Goal: Task Accomplishment & Management: Manage account settings

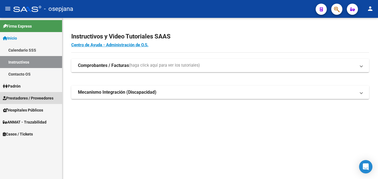
click at [35, 101] on link "Prestadores / Proveedores" at bounding box center [31, 98] width 62 height 12
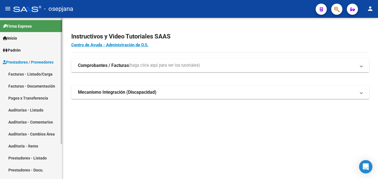
click at [34, 72] on link "Facturas - Listado/Carga" at bounding box center [31, 74] width 62 height 12
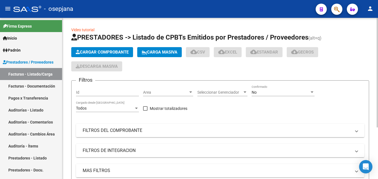
click at [177, 90] on span "Area" at bounding box center [165, 92] width 45 height 5
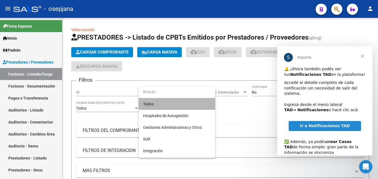
click at [170, 102] on span "Todos" at bounding box center [177, 104] width 68 height 12
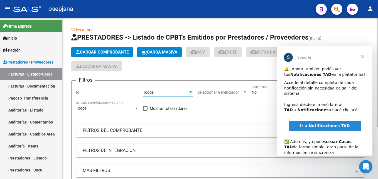
click at [236, 94] on span "Seleccionar Gerenciador" at bounding box center [219, 92] width 45 height 5
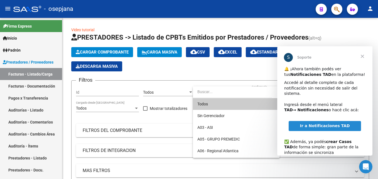
click at [218, 101] on span "Todos" at bounding box center [236, 104] width 78 height 12
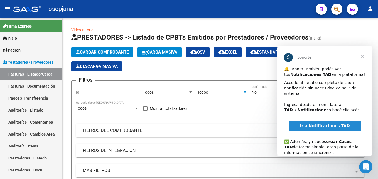
click at [362, 54] on span "Cerrar" at bounding box center [362, 56] width 20 height 20
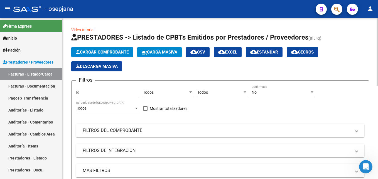
click at [272, 93] on div "No" at bounding box center [281, 92] width 58 height 5
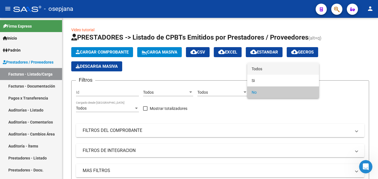
click at [262, 69] on span "Todos" at bounding box center [283, 69] width 63 height 12
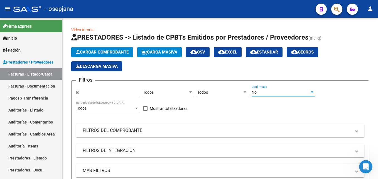
click at [262, 69] on div "Cargar Comprobante Carga Masiva cloud_download CSV cloud_download EXCEL cloud_d…" at bounding box center [220, 59] width 298 height 24
click at [219, 132] on mat-panel-title "FILTROS DEL COMPROBANTE" at bounding box center [217, 130] width 268 height 6
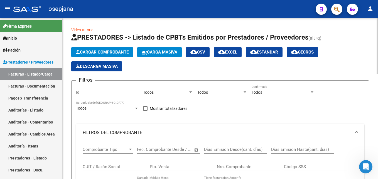
scroll to position [56, 0]
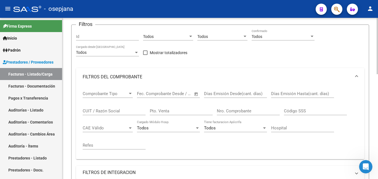
click at [179, 108] on input "Pto. Venta" at bounding box center [181, 110] width 63 height 5
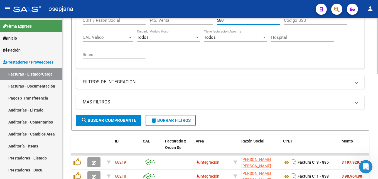
scroll to position [63, 0]
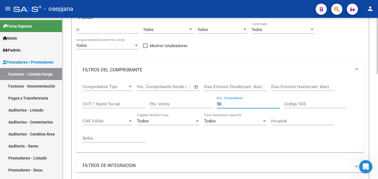
type input "5"
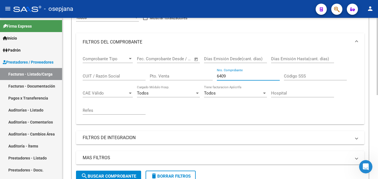
scroll to position [174, 0]
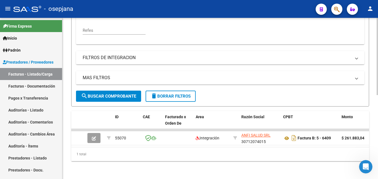
type input "6409"
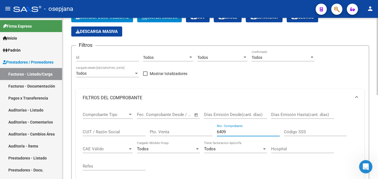
click at [196, 135] on div "Pto. Venta" at bounding box center [181, 130] width 63 height 12
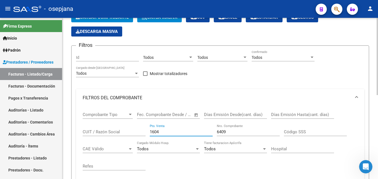
type input "1604"
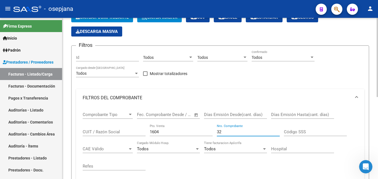
type input "3"
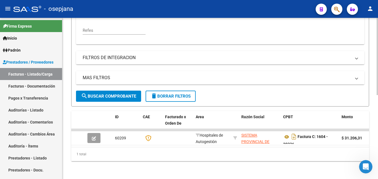
scroll to position [175, 0]
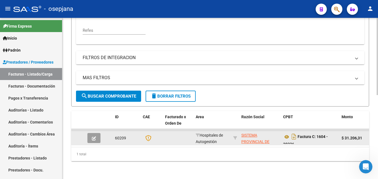
type input "30226"
click at [92, 136] on icon "button" at bounding box center [94, 138] width 4 height 4
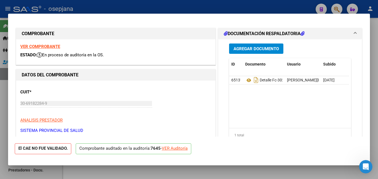
click at [176, 149] on div "VER Auditoría" at bounding box center [175, 148] width 26 height 6
type input "$ 0,00"
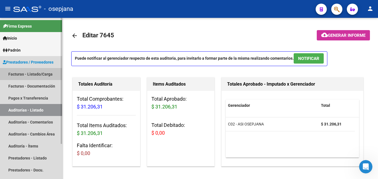
click at [42, 73] on link "Facturas - Listado/Carga" at bounding box center [31, 74] width 62 height 12
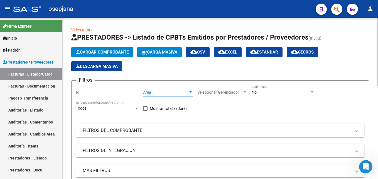
click at [151, 92] on span "Area" at bounding box center [165, 92] width 45 height 5
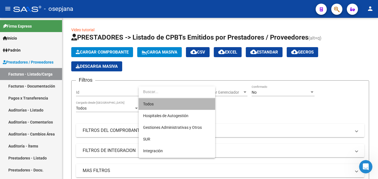
click at [154, 101] on span "Todos" at bounding box center [177, 104] width 68 height 12
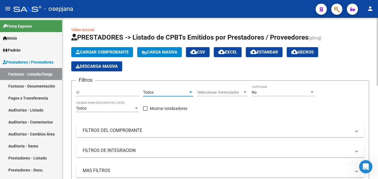
click at [224, 89] on div "Seleccionar Gerenciador Seleccionar Gerenciador" at bounding box center [222, 90] width 50 height 11
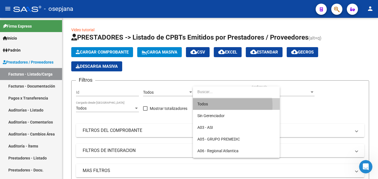
click at [210, 105] on span "Todos" at bounding box center [236, 104] width 78 height 12
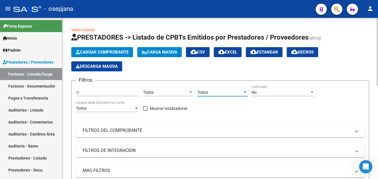
click at [262, 91] on div "No" at bounding box center [281, 92] width 58 height 5
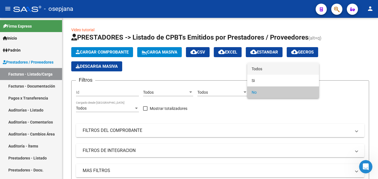
click at [258, 67] on span "Todos" at bounding box center [283, 69] width 63 height 12
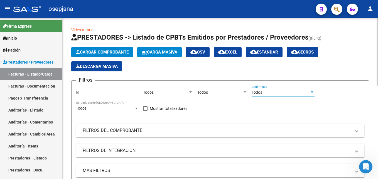
click at [192, 131] on mat-panel-title "FILTROS DEL COMPROBANTE" at bounding box center [217, 130] width 268 height 6
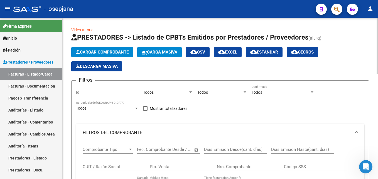
click at [191, 168] on input "Pto. Venta" at bounding box center [181, 166] width 63 height 5
type input "129"
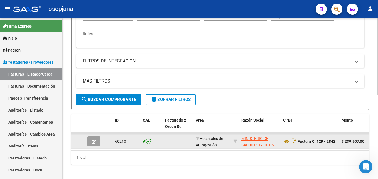
type input "2842"
click at [100, 140] on button "button" at bounding box center [93, 141] width 13 height 10
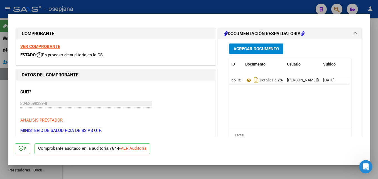
click at [144, 148] on div "VER Auditoría" at bounding box center [134, 148] width 26 height 6
type input "$ 0,00"
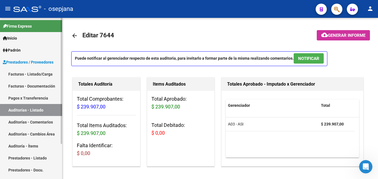
drag, startPoint x: 31, startPoint y: 74, endPoint x: 53, endPoint y: 78, distance: 22.8
click at [31, 74] on link "Facturas - Listado/Carga" at bounding box center [31, 74] width 62 height 12
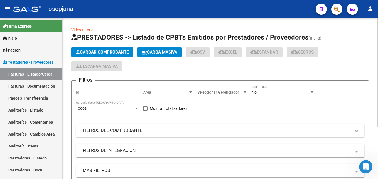
click at [180, 95] on div "Area Area" at bounding box center [168, 90] width 50 height 11
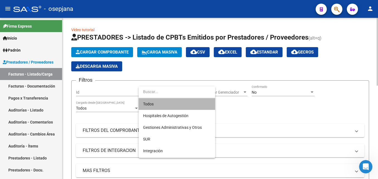
click at [162, 105] on span "Todos" at bounding box center [177, 104] width 68 height 12
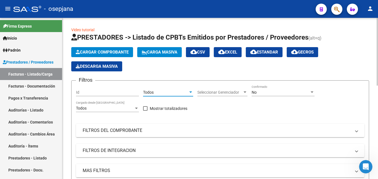
click at [230, 94] on span "Seleccionar Gerenciador" at bounding box center [219, 92] width 45 height 5
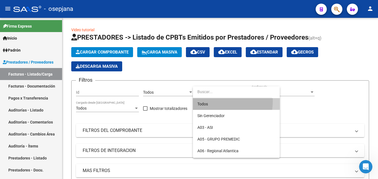
click at [211, 101] on span "Todos" at bounding box center [236, 104] width 78 height 12
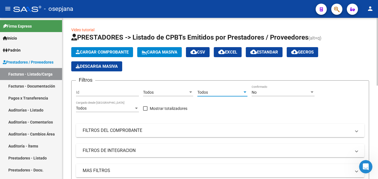
click at [244, 91] on div at bounding box center [244, 92] width 5 height 4
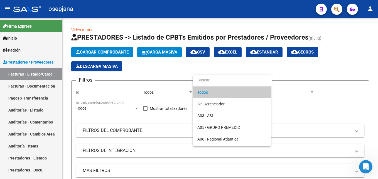
click at [254, 91] on span "Todos" at bounding box center [231, 92] width 69 height 12
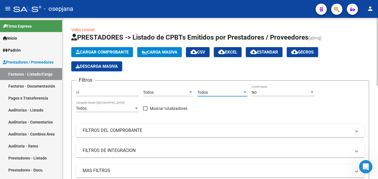
click at [270, 92] on div "No" at bounding box center [281, 92] width 58 height 5
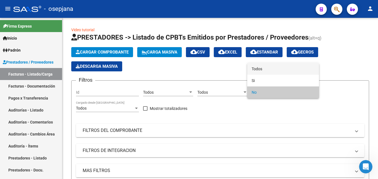
click at [268, 66] on span "Todos" at bounding box center [283, 69] width 63 height 12
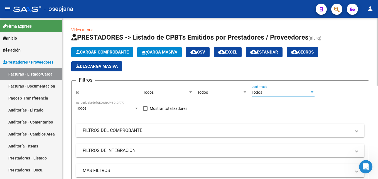
click at [202, 129] on mat-panel-title "FILTROS DEL COMPROBANTE" at bounding box center [217, 130] width 268 height 6
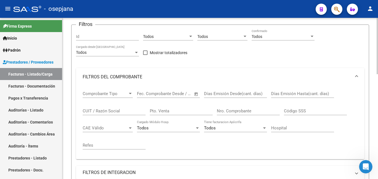
scroll to position [84, 0]
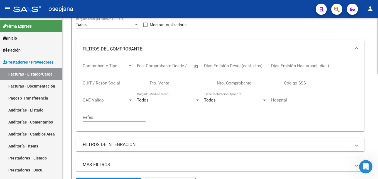
click at [194, 85] on input "Pto. Venta" at bounding box center [181, 82] width 63 height 5
type input "157"
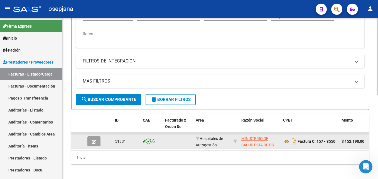
type input "3550"
click at [95, 139] on span "button" at bounding box center [94, 141] width 4 height 5
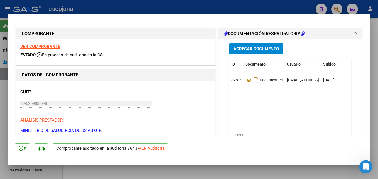
click at [161, 147] on div "VER Auditoría" at bounding box center [152, 148] width 26 height 6
type input "$ 0,00"
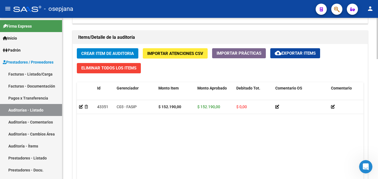
scroll to position [278, 0]
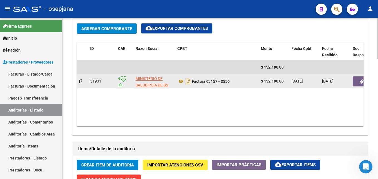
click at [353, 82] on button "button" at bounding box center [362, 81] width 18 height 10
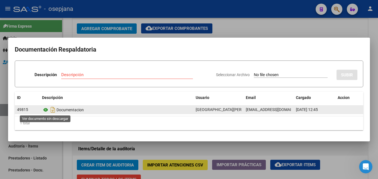
click at [46, 109] on icon at bounding box center [45, 109] width 7 height 7
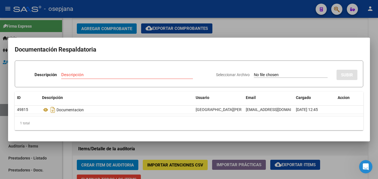
click at [278, 34] on div at bounding box center [189, 89] width 378 height 179
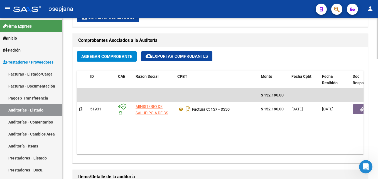
scroll to position [111, 0]
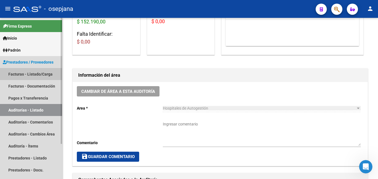
click at [40, 72] on link "Facturas - Listado/Carga" at bounding box center [31, 74] width 62 height 12
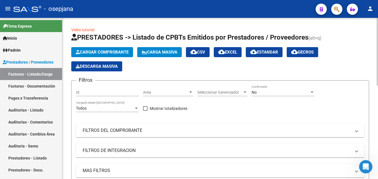
click at [172, 90] on span "Area" at bounding box center [165, 92] width 45 height 5
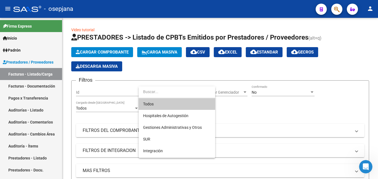
click at [172, 102] on span "Todos" at bounding box center [177, 104] width 68 height 12
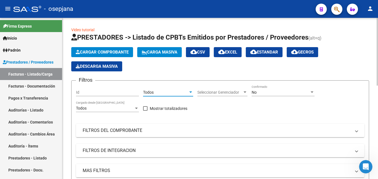
click at [222, 94] on span "Seleccionar Gerenciador" at bounding box center [219, 92] width 45 height 5
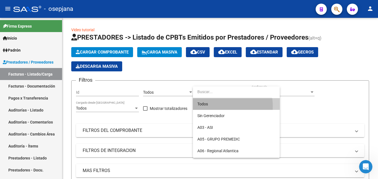
click at [218, 106] on span "Todos" at bounding box center [236, 104] width 78 height 12
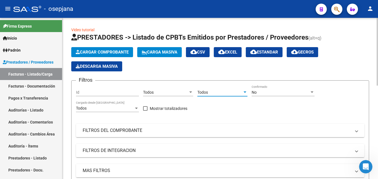
click at [266, 93] on div "No" at bounding box center [281, 92] width 58 height 5
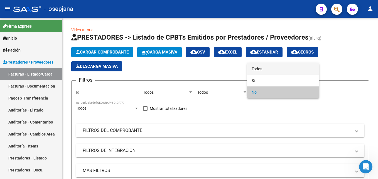
click at [265, 70] on span "Todos" at bounding box center [283, 69] width 63 height 12
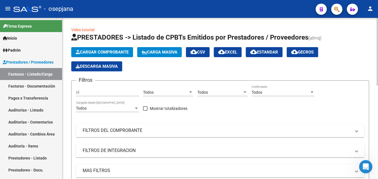
click at [223, 127] on mat-panel-title "FILTROS DEL COMPROBANTE" at bounding box center [217, 130] width 268 height 6
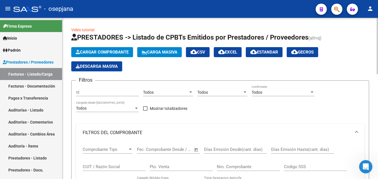
scroll to position [28, 0]
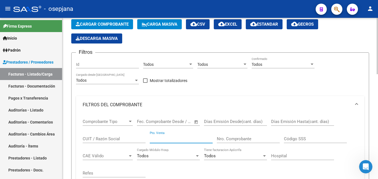
click at [192, 138] on input "Pto. Venta" at bounding box center [181, 138] width 63 height 5
type input "155"
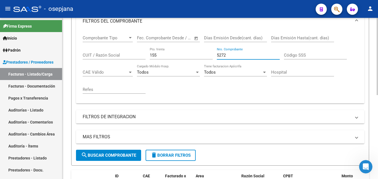
scroll to position [175, 0]
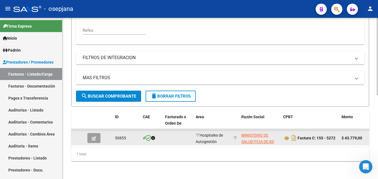
type input "5272"
click at [92, 136] on icon "button" at bounding box center [94, 138] width 4 height 4
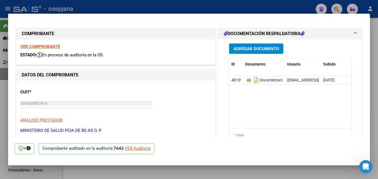
scroll to position [84, 0]
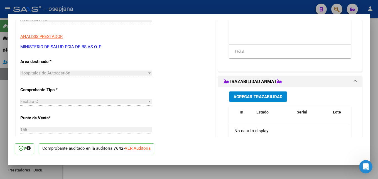
click at [137, 147] on div "VER Auditoría" at bounding box center [138, 148] width 26 height 6
type input "$ 0,00"
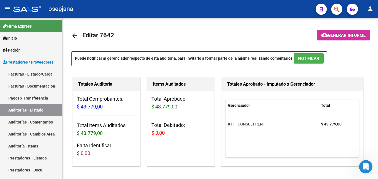
scroll to position [28, 0]
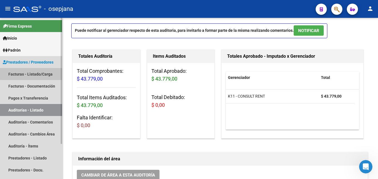
click at [41, 73] on link "Facturas - Listado/Carga" at bounding box center [31, 74] width 62 height 12
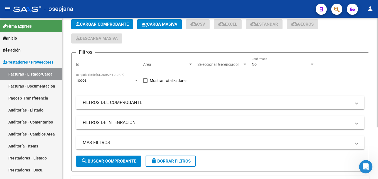
click at [172, 65] on span "Area" at bounding box center [165, 64] width 45 height 5
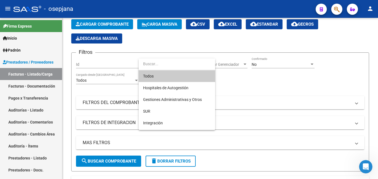
click at [170, 72] on span "Todos" at bounding box center [177, 76] width 68 height 12
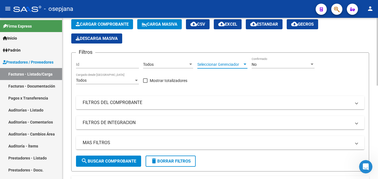
click at [233, 62] on span "Seleccionar Gerenciador" at bounding box center [219, 64] width 45 height 5
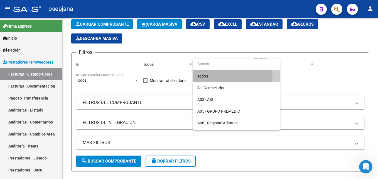
click at [207, 74] on span "Todos" at bounding box center [236, 76] width 78 height 12
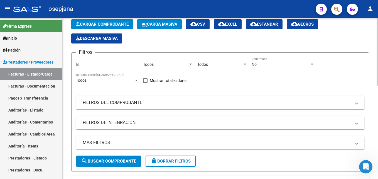
click at [277, 61] on div "No Confirmado" at bounding box center [283, 62] width 63 height 11
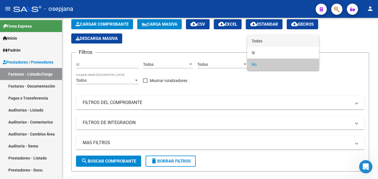
click at [270, 40] on span "Todos" at bounding box center [283, 41] width 63 height 12
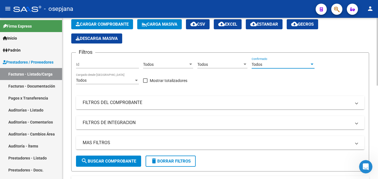
click at [226, 101] on mat-panel-title "FILTROS DEL COMPROBANTE" at bounding box center [217, 102] width 268 height 6
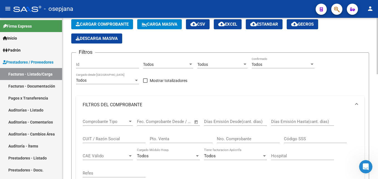
click at [190, 139] on input "Pto. Venta" at bounding box center [181, 138] width 63 height 5
type input "2025"
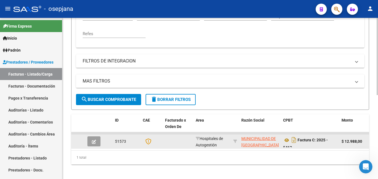
type input "5463"
click at [94, 138] on button "button" at bounding box center [93, 141] width 13 height 10
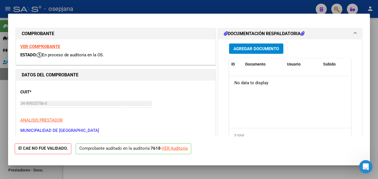
scroll to position [56, 0]
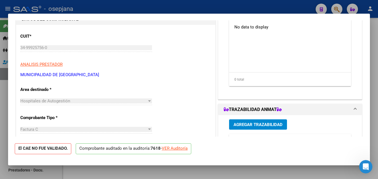
click at [176, 147] on div "VER Auditoría" at bounding box center [175, 148] width 26 height 6
type input "$ 0,00"
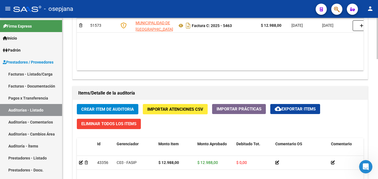
scroll to position [390, 0]
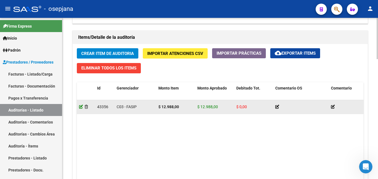
click at [80, 107] on icon at bounding box center [81, 107] width 4 height 4
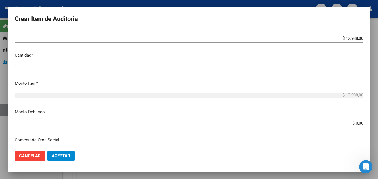
scroll to position [167, 0]
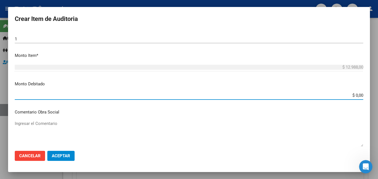
click at [352, 94] on input "$ 0,00" at bounding box center [189, 95] width 349 height 5
click at [377, 94] on div "Crear Item de Auditoria 23267417 Nro Documento 20232674173 CUIL Afiliado Inacti…" at bounding box center [189, 89] width 378 height 179
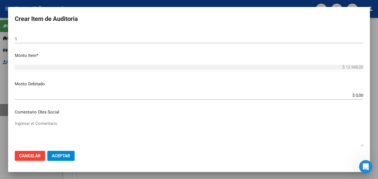
click at [378, 94] on html "menu - osepjana person Firma Express Inicio Calendario SSS Instructivos Contact…" at bounding box center [189, 89] width 378 height 179
click at [351, 95] on input "$ 0,00" at bounding box center [189, 95] width 349 height 5
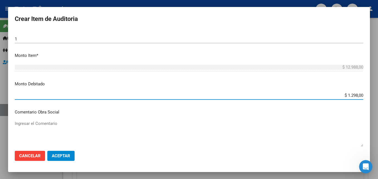
type input "$ 12.988,00"
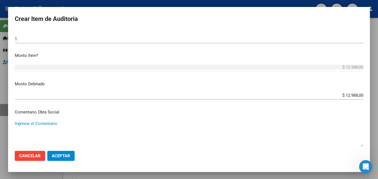
scroll to position [251, 0]
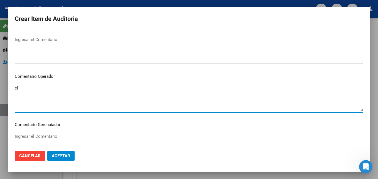
type textarea "e"
drag, startPoint x: 113, startPoint y: 85, endPoint x: 30, endPoint y: 85, distance: 83.8
click at [112, 85] on textarea "EL PACIENTE DEBE SER FACTURADO POR ASI" at bounding box center [189, 98] width 349 height 26
click at [34, 85] on textarea "EL PACIENTE DEBE SER FACTURADO POR ASI" at bounding box center [189, 98] width 349 height 26
type textarea "EL PACIENTE DEBE SER FACTURADO POR ASI"
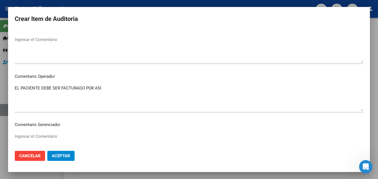
click at [1, 86] on div at bounding box center [189, 89] width 378 height 179
click at [1, 86] on link "Facturas - Documentación" at bounding box center [31, 86] width 62 height 12
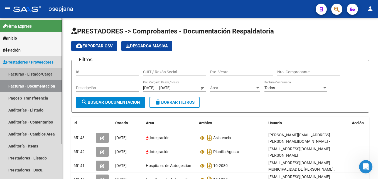
click at [37, 79] on link "Facturas - Listado/Carga" at bounding box center [31, 74] width 62 height 12
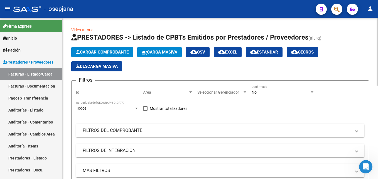
click at [175, 94] on span "Area" at bounding box center [165, 92] width 45 height 5
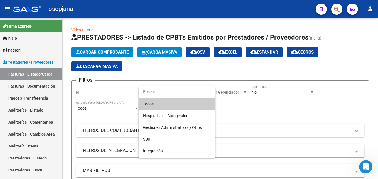
click at [164, 106] on span "Todos" at bounding box center [177, 104] width 68 height 12
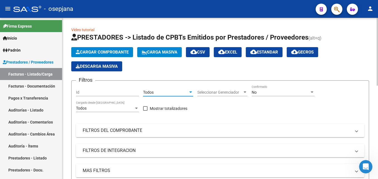
click at [238, 90] on span "Seleccionar Gerenciador" at bounding box center [219, 92] width 45 height 5
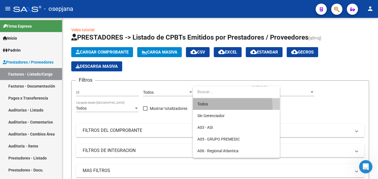
click at [211, 106] on span "Todos" at bounding box center [236, 104] width 78 height 12
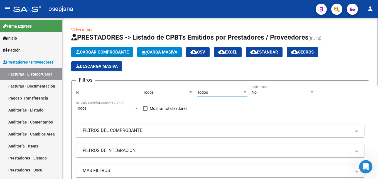
click at [282, 92] on div "No" at bounding box center [281, 92] width 58 height 5
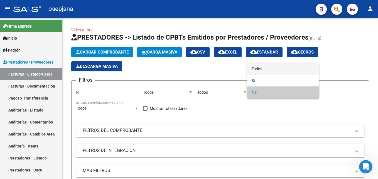
click at [259, 67] on span "Todos" at bounding box center [283, 69] width 63 height 12
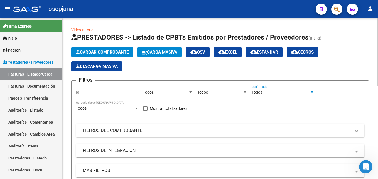
scroll to position [28, 0]
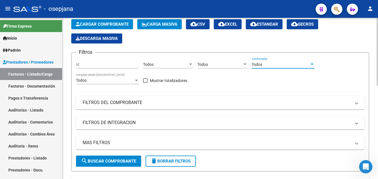
click at [176, 105] on mat-expansion-panel-header "FILTROS DEL COMPROBANTE" at bounding box center [220, 102] width 288 height 13
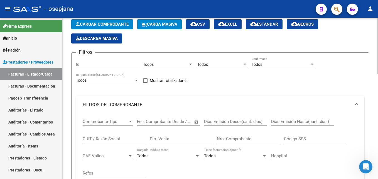
click at [190, 139] on input "Pto. Venta" at bounding box center [181, 138] width 63 height 5
type input "2"
type input "2025"
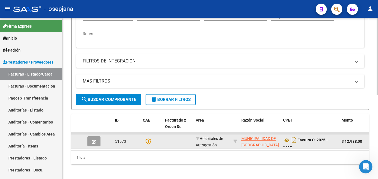
type input "5463"
click at [95, 137] on button "button" at bounding box center [93, 141] width 13 height 10
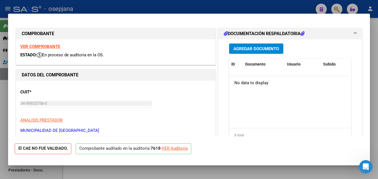
click at [172, 149] on div "VER Auditoría" at bounding box center [175, 148] width 26 height 6
type input "$ 0,00"
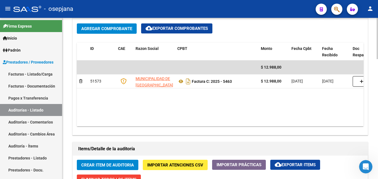
scroll to position [390, 0]
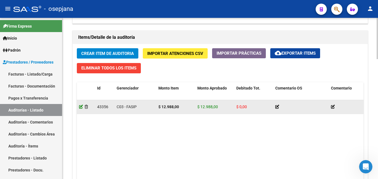
click at [80, 106] on icon at bounding box center [81, 107] width 4 height 4
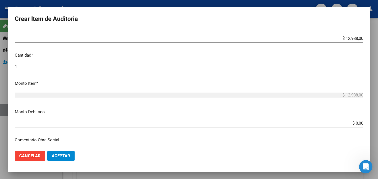
scroll to position [167, 0]
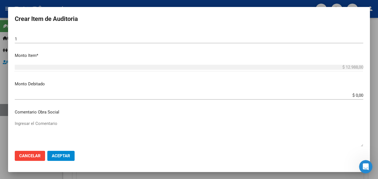
click at [352, 95] on input "$ 0,00" at bounding box center [189, 95] width 349 height 5
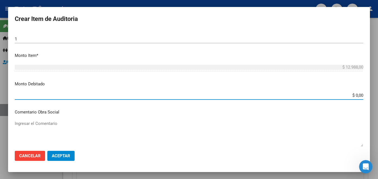
drag, startPoint x: 359, startPoint y: 95, endPoint x: 365, endPoint y: 95, distance: 6.4
click at [365, 95] on mat-dialog-content "23267417 Nro Documento 20232674173 CUIL Afiliado Inactivo [PERSON_NAME] Nombre …" at bounding box center [189, 88] width 362 height 116
type input "$ 12.988,00"
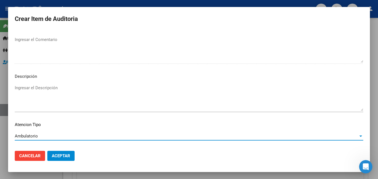
scroll to position [375, 0]
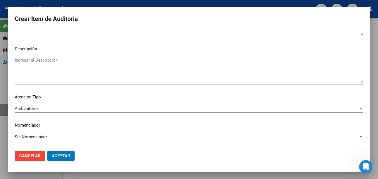
click at [47, 151] on button "Aceptar" at bounding box center [60, 156] width 27 height 10
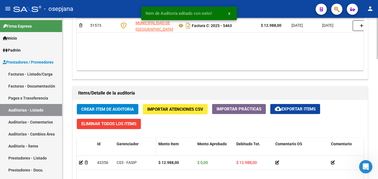
scroll to position [362, 0]
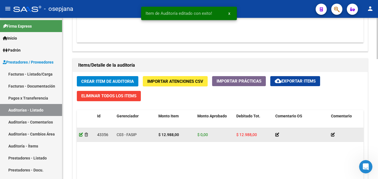
click at [82, 135] on icon at bounding box center [81, 135] width 4 height 4
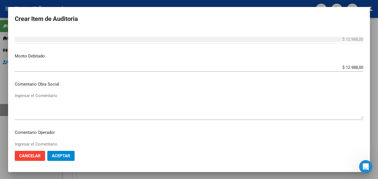
scroll to position [167, 0]
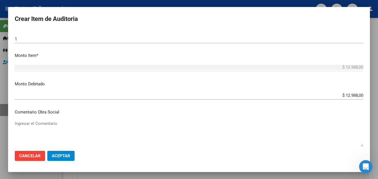
click at [53, 122] on textarea "Ingresar el Comentario" at bounding box center [189, 133] width 349 height 26
paste textarea "EL PACIENTE SE DEBE FACTURAR A ASI"
type textarea "EL PACIENTE SE DEBE FACTURAR A ASI"
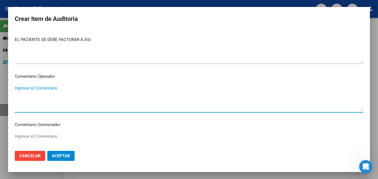
paste textarea "EL PACIENTE SE DEBE FACTURAR A ASI"
type textarea "EL PACIENTE SE DEBE FACTURAR A ASI"
paste textarea "EL PACIENTE SE DEBE FACTURAR A ASI"
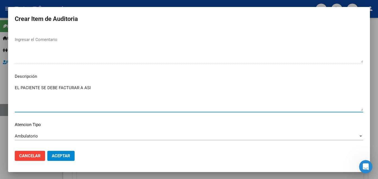
type textarea "EL PACIENTE SE DEBE FACTURAR A ASI"
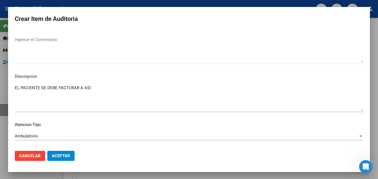
scroll to position [375, 0]
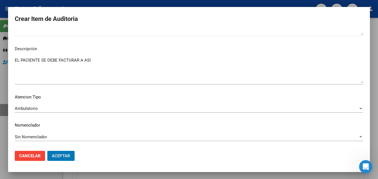
click at [47, 151] on button "Aceptar" at bounding box center [60, 156] width 27 height 10
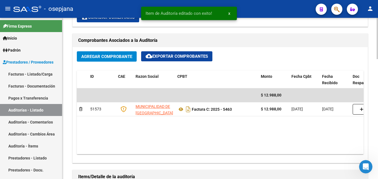
scroll to position [223, 0]
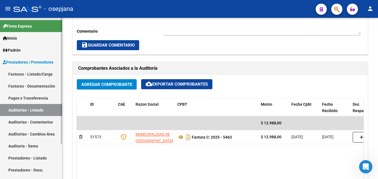
click at [26, 74] on link "Facturas - Listado/Carga" at bounding box center [31, 74] width 62 height 12
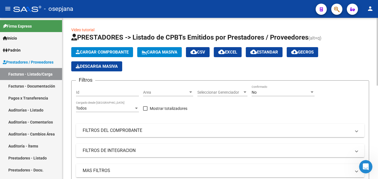
click at [167, 94] on span "Area" at bounding box center [165, 92] width 45 height 5
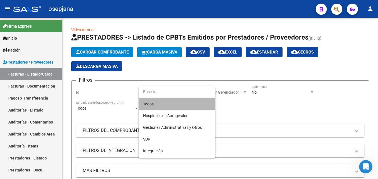
click at [166, 102] on span "Todos" at bounding box center [177, 104] width 68 height 12
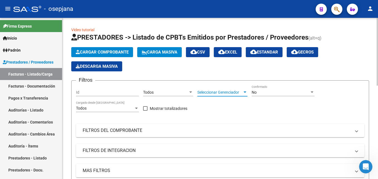
click at [237, 91] on span "Seleccionar Gerenciador" at bounding box center [219, 92] width 45 height 5
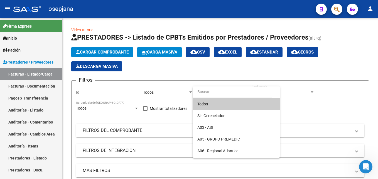
click at [217, 104] on span "Todos" at bounding box center [236, 104] width 78 height 12
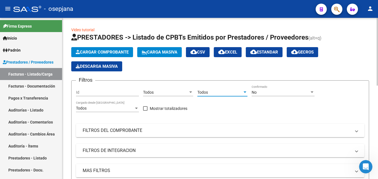
click at [278, 97] on div "No Confirmado" at bounding box center [283, 93] width 63 height 16
click at [271, 96] on div "No Confirmado" at bounding box center [283, 90] width 63 height 11
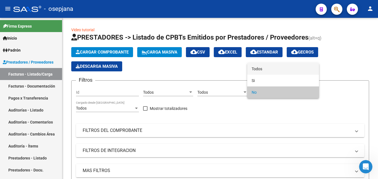
click at [269, 68] on span "Todos" at bounding box center [283, 69] width 63 height 12
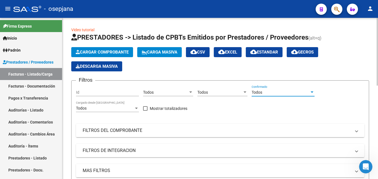
click at [175, 131] on mat-panel-title "FILTROS DEL COMPROBANTE" at bounding box center [217, 130] width 268 height 6
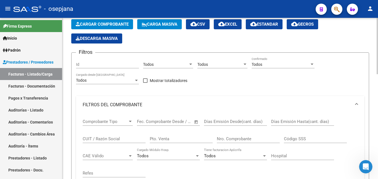
scroll to position [56, 0]
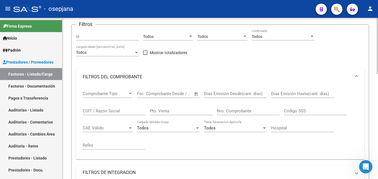
click at [176, 109] on input "Pto. Venta" at bounding box center [181, 110] width 63 height 5
type input "1"
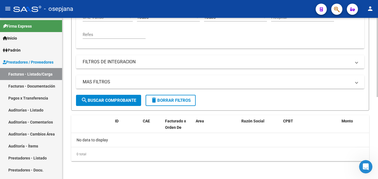
scroll to position [111, 0]
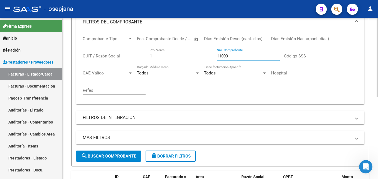
type input "11099"
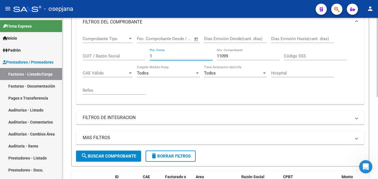
drag, startPoint x: 160, startPoint y: 55, endPoint x: 147, endPoint y: 56, distance: 12.8
click at [147, 56] on div "Comprobante Tipo Comprobante Tipo Fecha inicio – Fecha fin Fec. Comprobante Des…" at bounding box center [220, 65] width 275 height 69
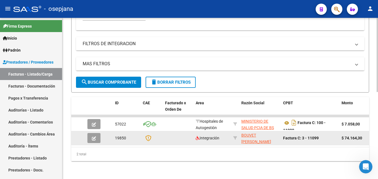
click at [91, 133] on button "button" at bounding box center [93, 138] width 13 height 10
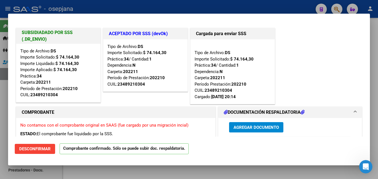
click at [239, 11] on div at bounding box center [189, 89] width 378 height 179
type input "$ 0,00"
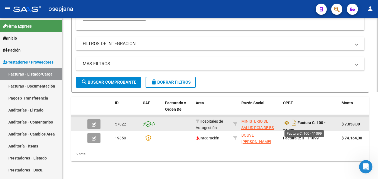
scroll to position [4, 0]
click at [90, 120] on button "button" at bounding box center [93, 124] width 13 height 10
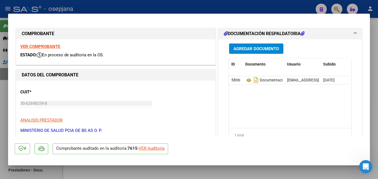
click at [158, 148] on div "VER Auditoría" at bounding box center [152, 148] width 26 height 6
type input "$ 0,00"
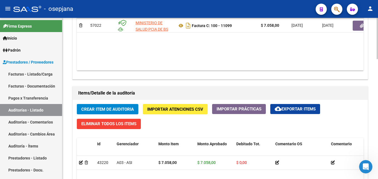
scroll to position [306, 0]
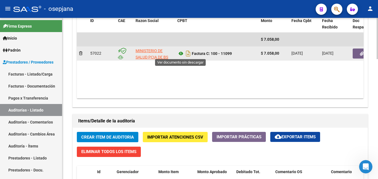
click at [180, 52] on icon at bounding box center [180, 53] width 7 height 7
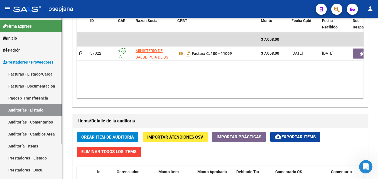
click at [31, 73] on link "Facturas - Listado/Carga" at bounding box center [31, 74] width 62 height 12
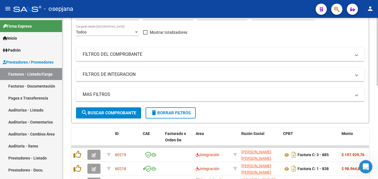
scroll to position [222, 0]
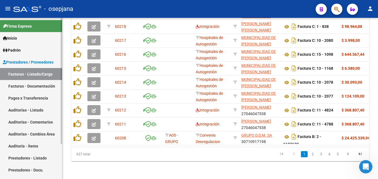
drag, startPoint x: 35, startPoint y: 76, endPoint x: 38, endPoint y: 75, distance: 3.2
click at [35, 76] on link "Facturas - Listado/Carga" at bounding box center [31, 74] width 62 height 12
click at [38, 71] on link "Facturas - Listado/Carga" at bounding box center [31, 74] width 62 height 12
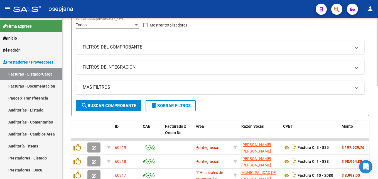
scroll to position [0, 0]
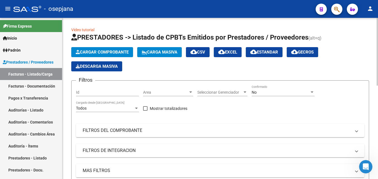
click at [160, 86] on div "Area Area" at bounding box center [168, 90] width 50 height 11
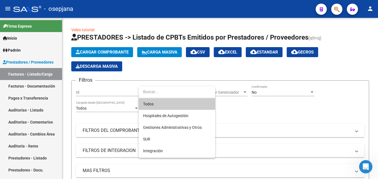
click at [156, 104] on span "Todos" at bounding box center [177, 104] width 68 height 12
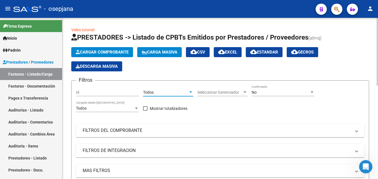
click at [208, 90] on span "Seleccionar Gerenciador" at bounding box center [219, 92] width 45 height 5
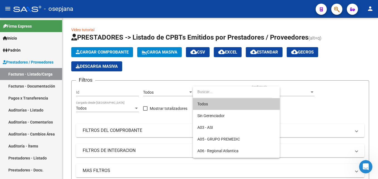
drag, startPoint x: 217, startPoint y: 106, endPoint x: 282, endPoint y: 93, distance: 66.2
click at [218, 106] on span "Todos" at bounding box center [236, 104] width 78 height 12
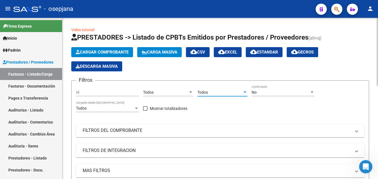
click at [291, 91] on div "No" at bounding box center [281, 92] width 58 height 5
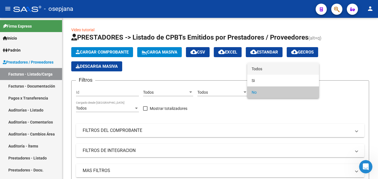
click at [274, 64] on span "Todos" at bounding box center [283, 69] width 63 height 12
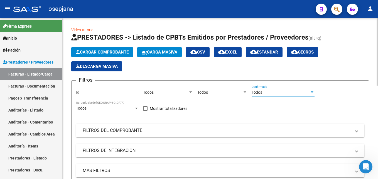
click at [173, 128] on mat-panel-title "FILTROS DEL COMPROBANTE" at bounding box center [217, 130] width 268 height 6
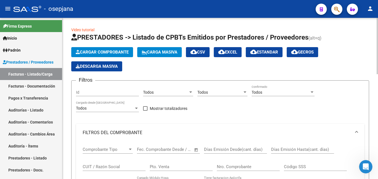
scroll to position [56, 0]
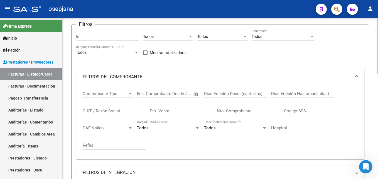
click at [167, 113] on div "Pto. Venta" at bounding box center [181, 109] width 63 height 12
type input "20"
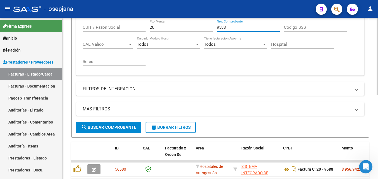
scroll to position [175, 0]
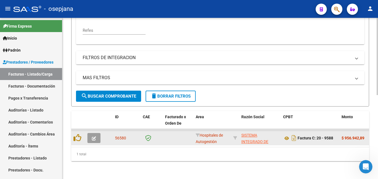
type input "9588"
click at [91, 133] on button "button" at bounding box center [93, 138] width 13 height 10
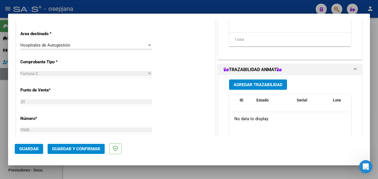
scroll to position [0, 0]
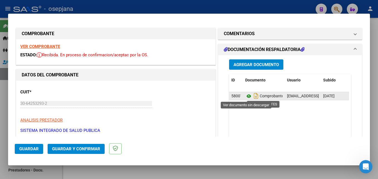
click at [245, 95] on icon at bounding box center [248, 96] width 7 height 7
